Goal: Submit feedback/report problem: Leave review/rating

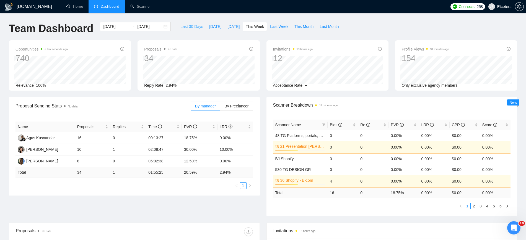
click at [193, 29] on span "Last 30 Days" at bounding box center [191, 27] width 23 height 6
type input "2025-07-22"
type input "2025-08-21"
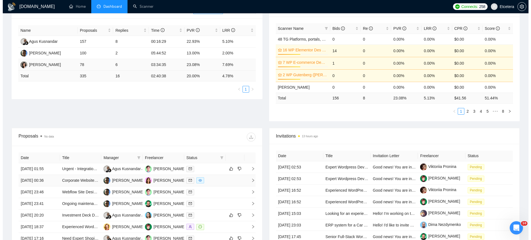
scroll to position [173, 0]
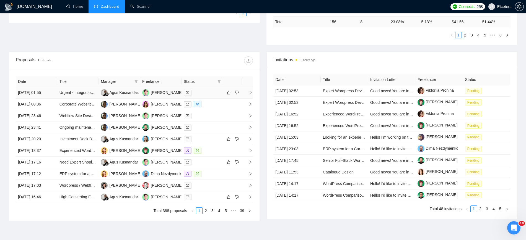
click at [199, 92] on div at bounding box center [202, 93] width 37 height 6
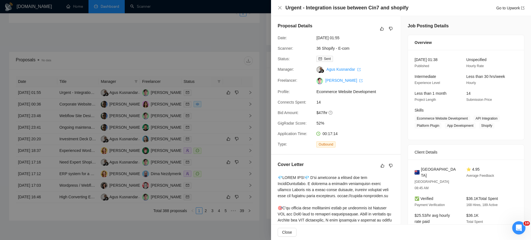
click at [227, 71] on div at bounding box center [265, 120] width 531 height 240
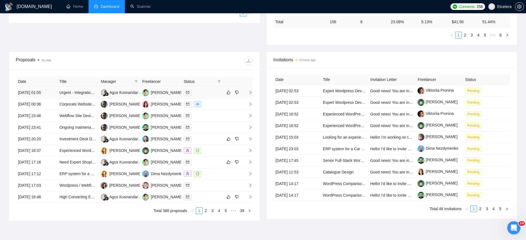
click at [210, 92] on div at bounding box center [202, 93] width 37 height 6
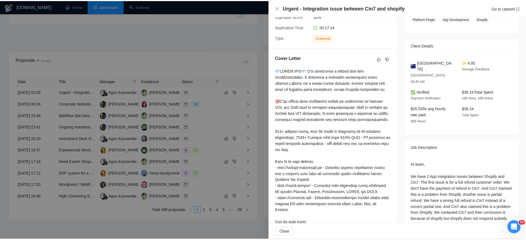
scroll to position [69, 0]
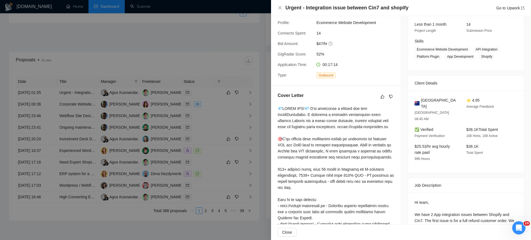
click at [209, 94] on div at bounding box center [265, 120] width 531 height 240
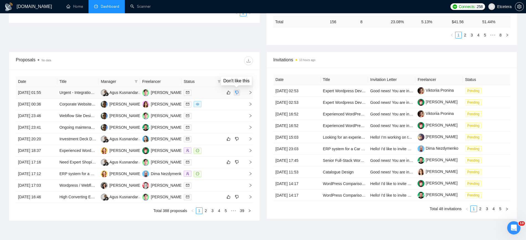
click at [236, 94] on icon "dislike" at bounding box center [237, 93] width 4 height 4
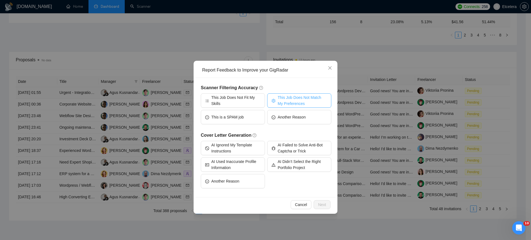
click at [312, 101] on span "This Job Does Not Match My Preferences" at bounding box center [302, 101] width 49 height 12
click at [323, 205] on span "Next" at bounding box center [322, 205] width 8 height 6
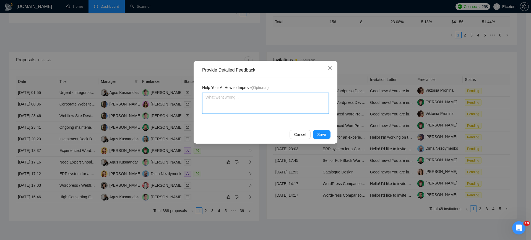
click at [234, 102] on textarea at bounding box center [265, 103] width 127 height 21
type textarea "p"
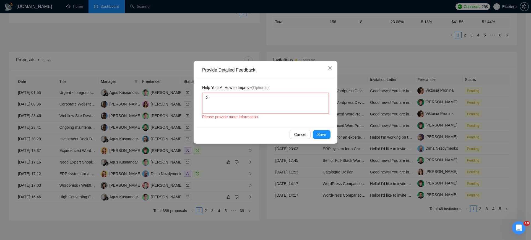
type textarea "ple"
type textarea "plea"
type textarea "pleas"
type textarea "please"
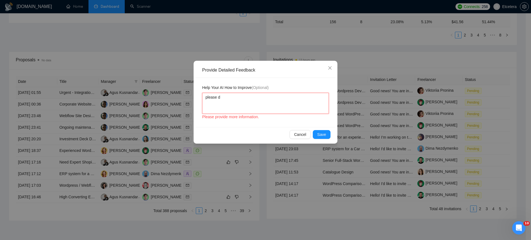
type textarea "please do"
type textarea "please do n"
type textarea "please do no"
type textarea "please do not"
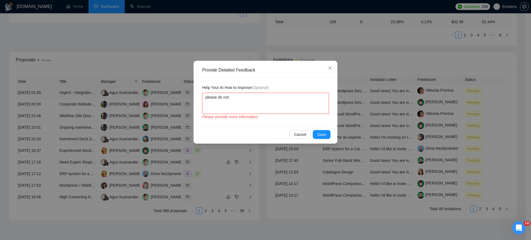
type textarea "please do not"
type textarea "please do not a"
type textarea "please do not ap"
type textarea "please do not app"
type textarea "please do not appy"
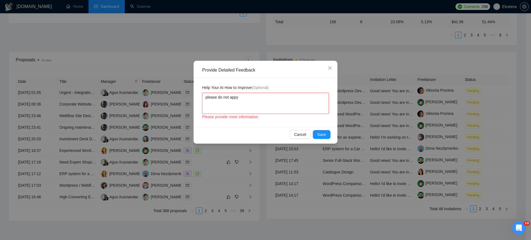
type textarea "please do not appy t"
type textarea "please do not appy to"
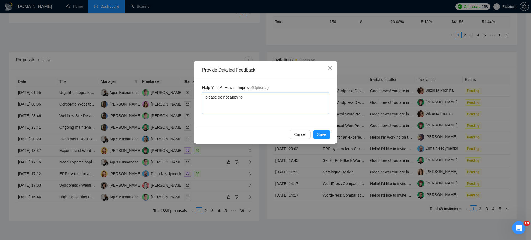
type textarea "please do not appy to"
type textarea "please do not appy to u"
type textarea "please do not appy to ur"
type textarea "please do not appy to urge"
type textarea "please do not appy to urget"
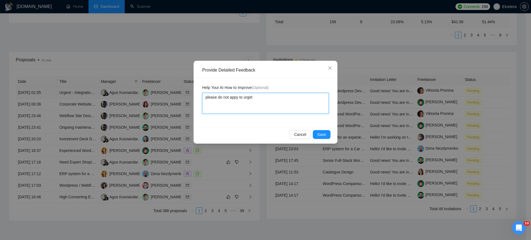
type textarea "please do not appy to urge"
type textarea "please do not appy to urgen"
type textarea "please do not appy to urgent"
type textarea "please do not appy to urgent j"
type textarea "please do not appy to urgent jo"
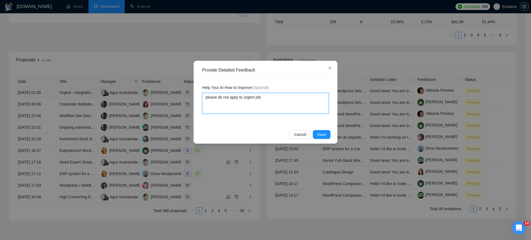
type textarea "please do not appy to urgent jobs"
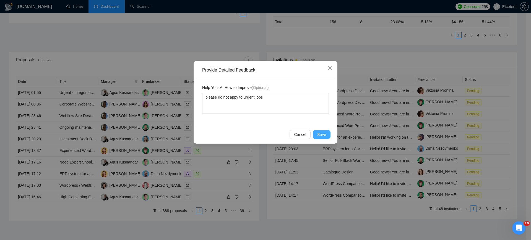
drag, startPoint x: 318, startPoint y: 137, endPoint x: 314, endPoint y: 138, distance: 4.1
click at [319, 137] on button "Save" at bounding box center [322, 134] width 18 height 9
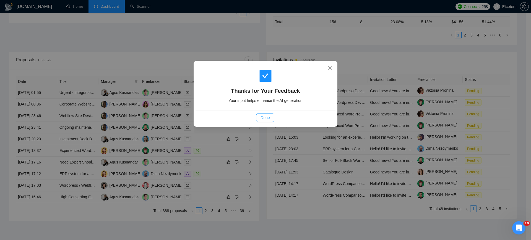
click at [265, 119] on span "Done" at bounding box center [265, 118] width 9 height 6
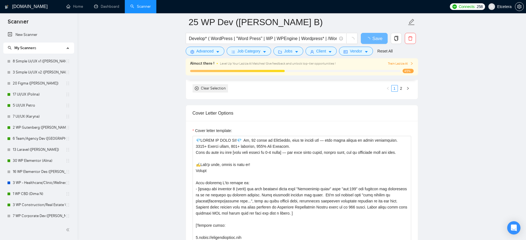
scroll to position [138, 0]
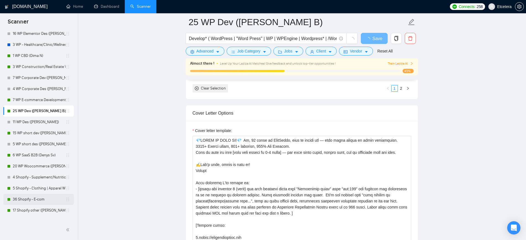
click at [24, 198] on link "36 Shopify - E-com" at bounding box center [39, 199] width 53 height 11
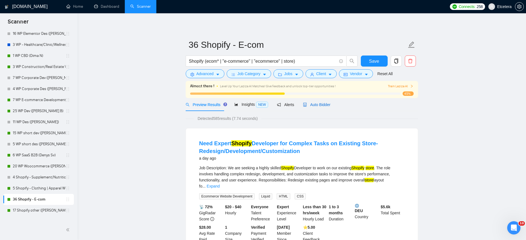
click at [317, 103] on span "Auto Bidder" at bounding box center [316, 105] width 27 height 4
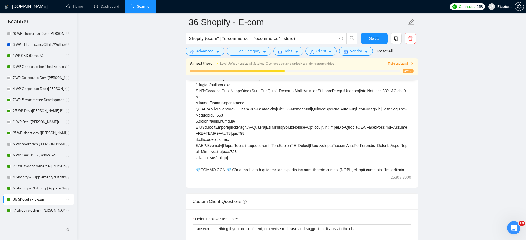
scroll to position [35, 0]
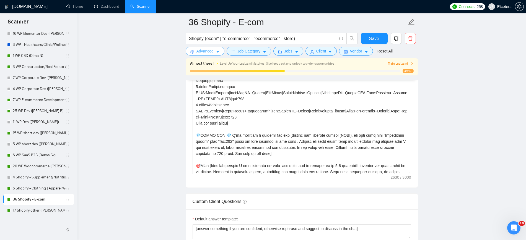
click at [200, 50] on span "Advanced" at bounding box center [204, 51] width 17 height 6
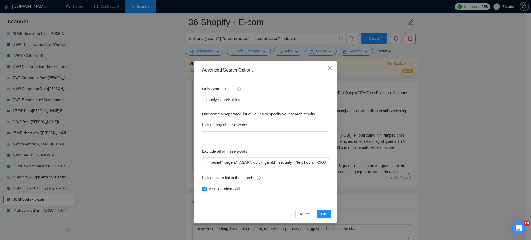
click at [230, 163] on input "immediat*, urgent*, ASAP*, quick, gambl*, security*, "few hours", CRO, C#*, tra…" at bounding box center [265, 162] width 127 height 9
click at [104, 147] on div "Advanced Search Options Only Search Titles: Only Search Titles Use comma-separa…" at bounding box center [265, 120] width 531 height 240
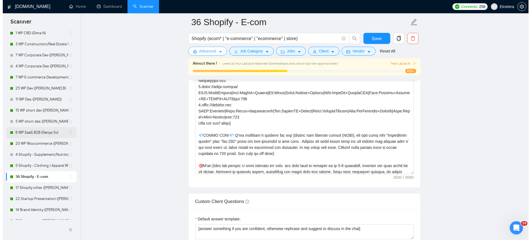
scroll to position [173, 0]
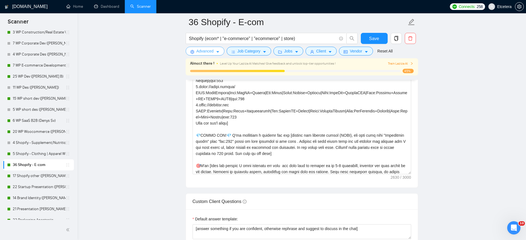
click at [209, 52] on span "Advanced" at bounding box center [204, 51] width 17 height 6
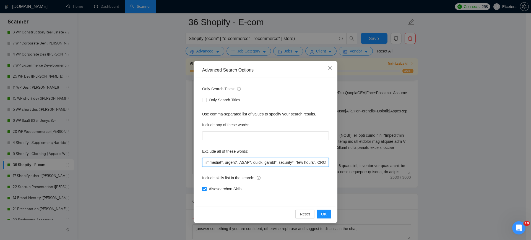
click at [228, 163] on input "immediat*, urgent*, ASAP*, quick, gambl*, security*, "few hours", CRO, C#*, tra…" at bounding box center [265, 162] width 127 height 9
